Goal: Book appointment/travel/reservation

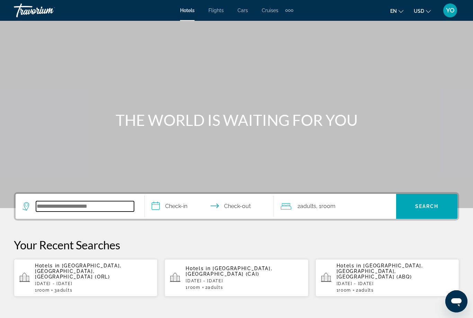
click at [99, 205] on input "Search widget" at bounding box center [85, 206] width 98 height 10
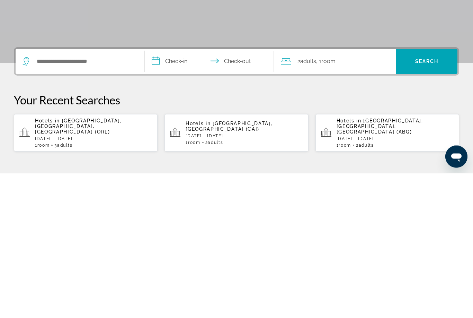
click at [398, 281] on p "Sun, 28 Sep - Tue, 28 Oct" at bounding box center [395, 283] width 117 height 5
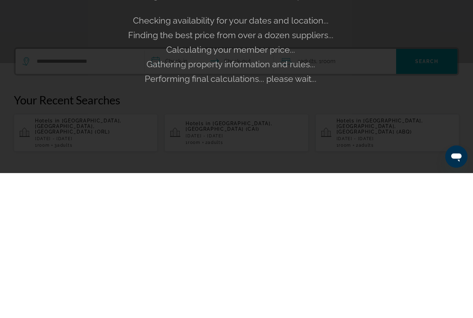
scroll to position [145, 0]
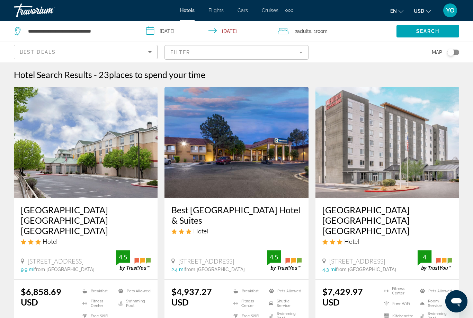
click at [147, 51] on icon "Sort by" at bounding box center [150, 52] width 8 height 8
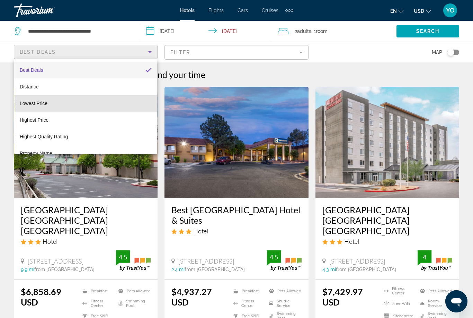
click at [48, 104] on mat-option "Lowest Price" at bounding box center [85, 103] width 143 height 17
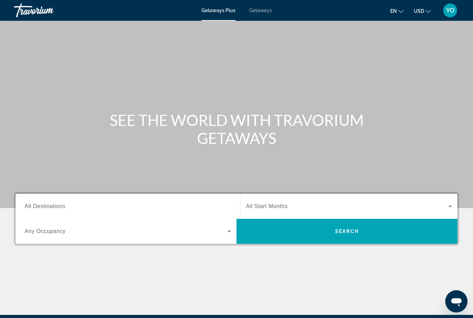
click at [185, 203] on input "Destination All Destinations" at bounding box center [128, 206] width 206 height 8
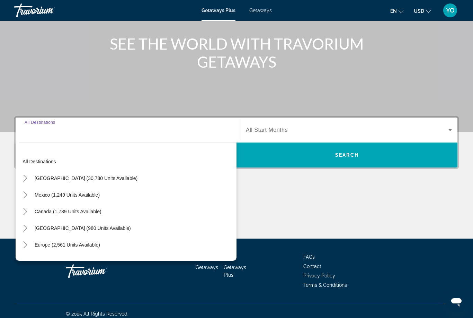
scroll to position [82, 0]
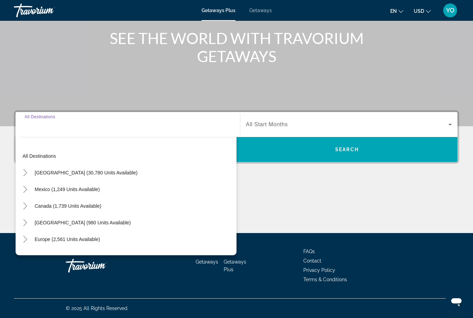
click at [104, 172] on span "[GEOGRAPHIC_DATA] (30,780 units available)" at bounding box center [86, 173] width 103 height 6
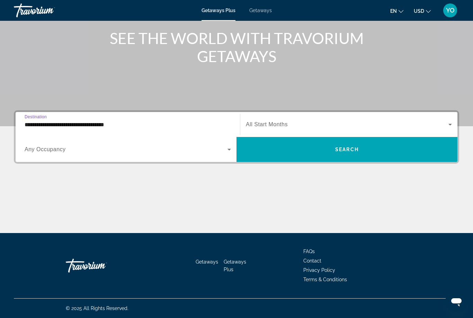
click at [173, 126] on input "**********" at bounding box center [128, 125] width 206 height 8
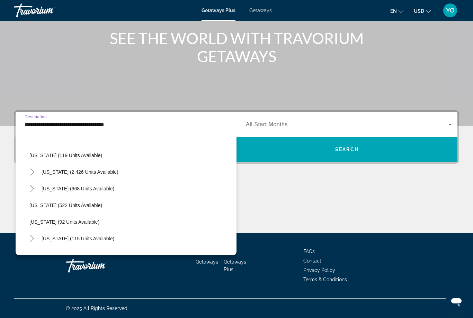
scroll to position [335, 0]
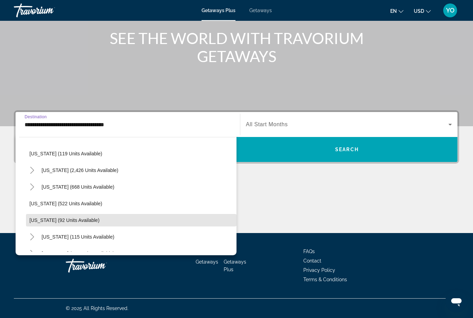
click at [95, 224] on span "Search widget" at bounding box center [131, 220] width 211 height 17
type input "**********"
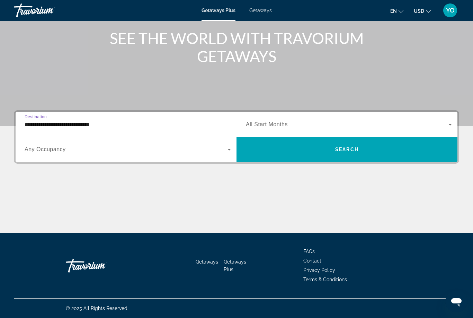
click at [261, 126] on span "All Start Months" at bounding box center [267, 124] width 42 height 6
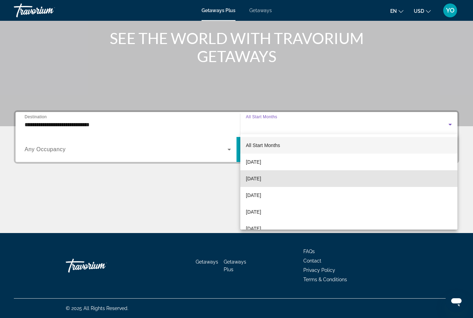
click at [261, 180] on span "[DATE]" at bounding box center [253, 178] width 15 height 8
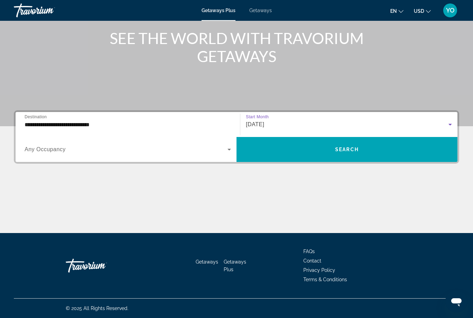
click at [223, 150] on span "Search widget" at bounding box center [126, 149] width 203 height 8
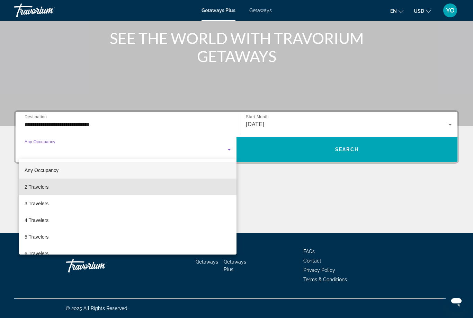
click at [48, 189] on span "2 Travelers" at bounding box center [37, 187] width 24 height 8
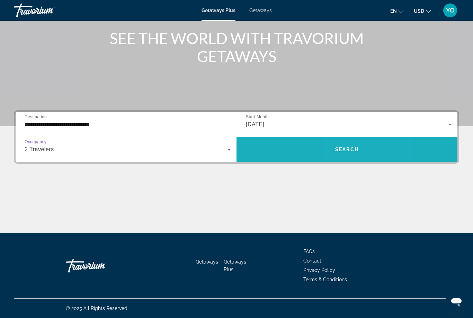
click at [351, 151] on span "Search" at bounding box center [347, 150] width 24 height 6
